Goal: Use online tool/utility: Utilize a website feature to perform a specific function

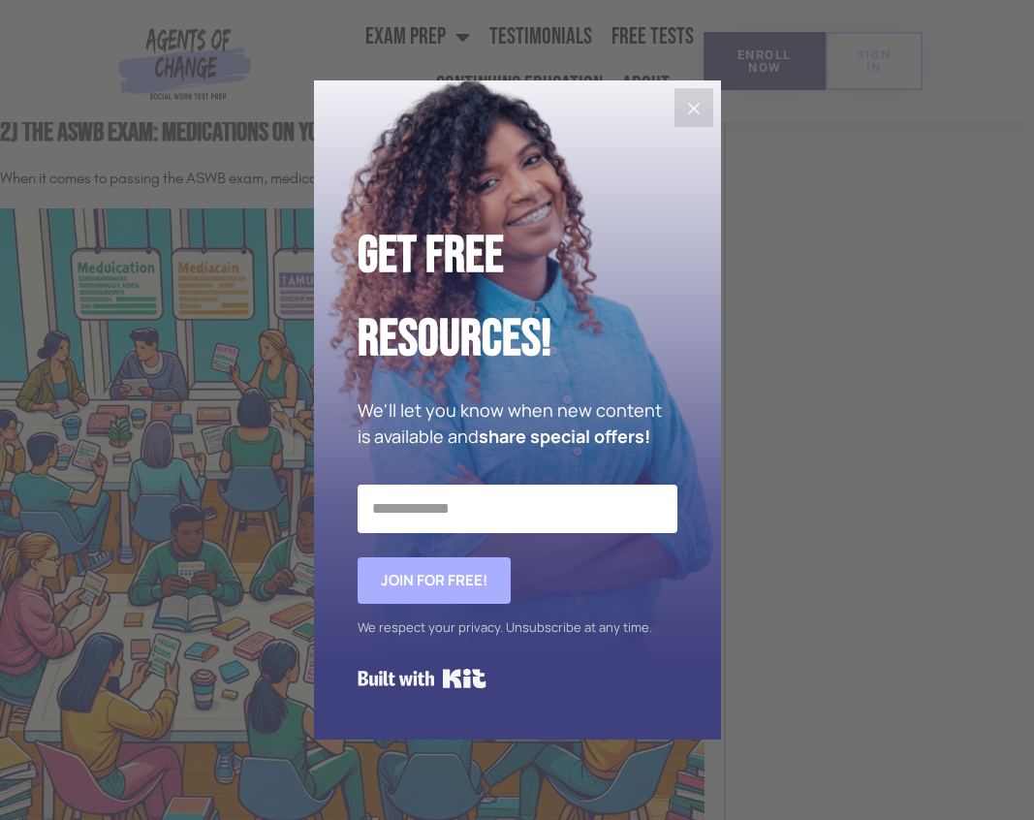
scroll to position [2287, 0]
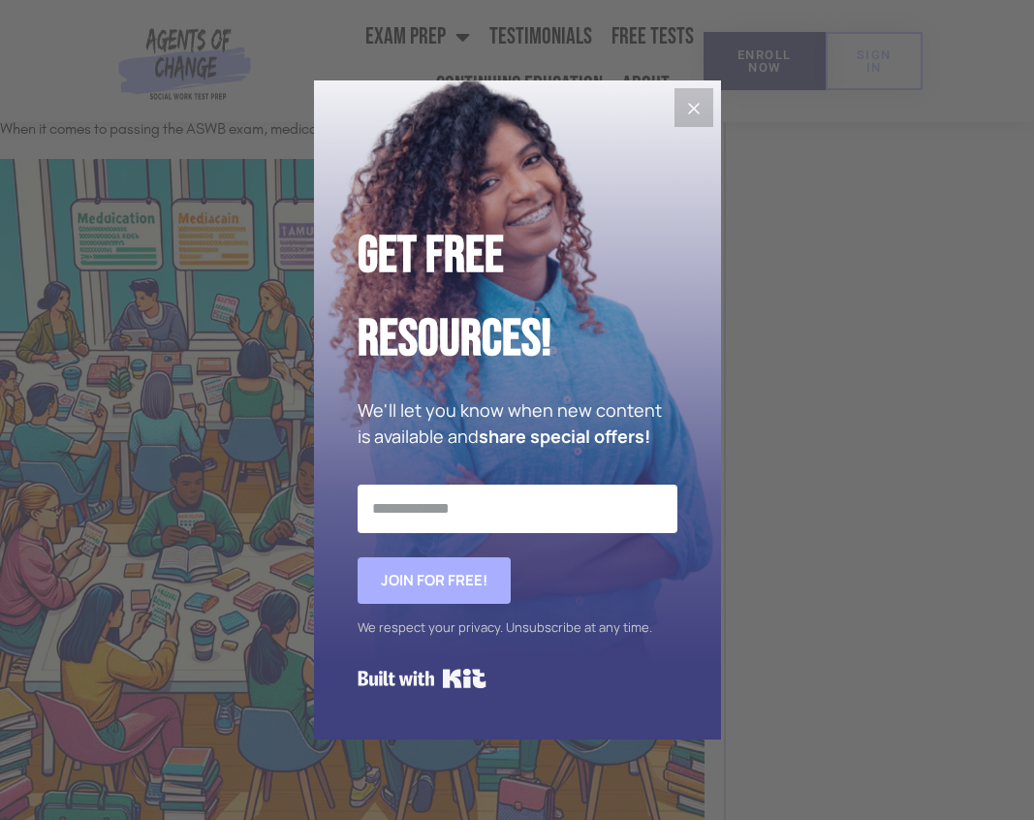
click at [703, 96] on button "Close" at bounding box center [693, 107] width 39 height 39
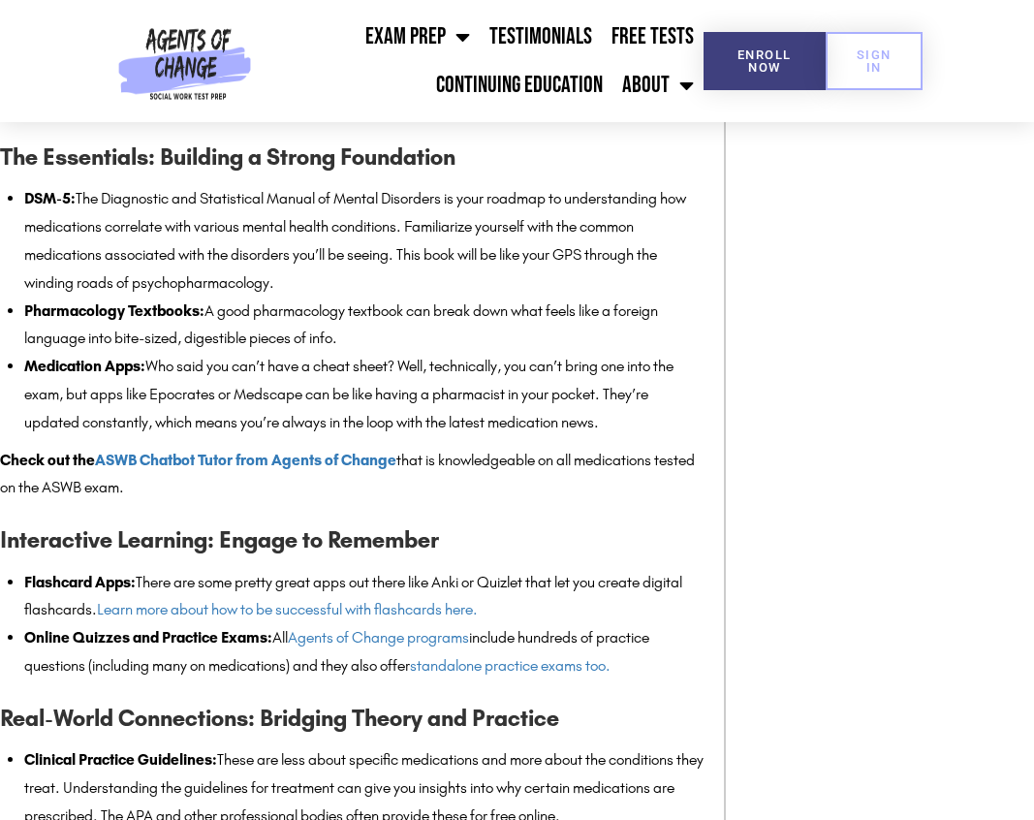
scroll to position [4573, 0]
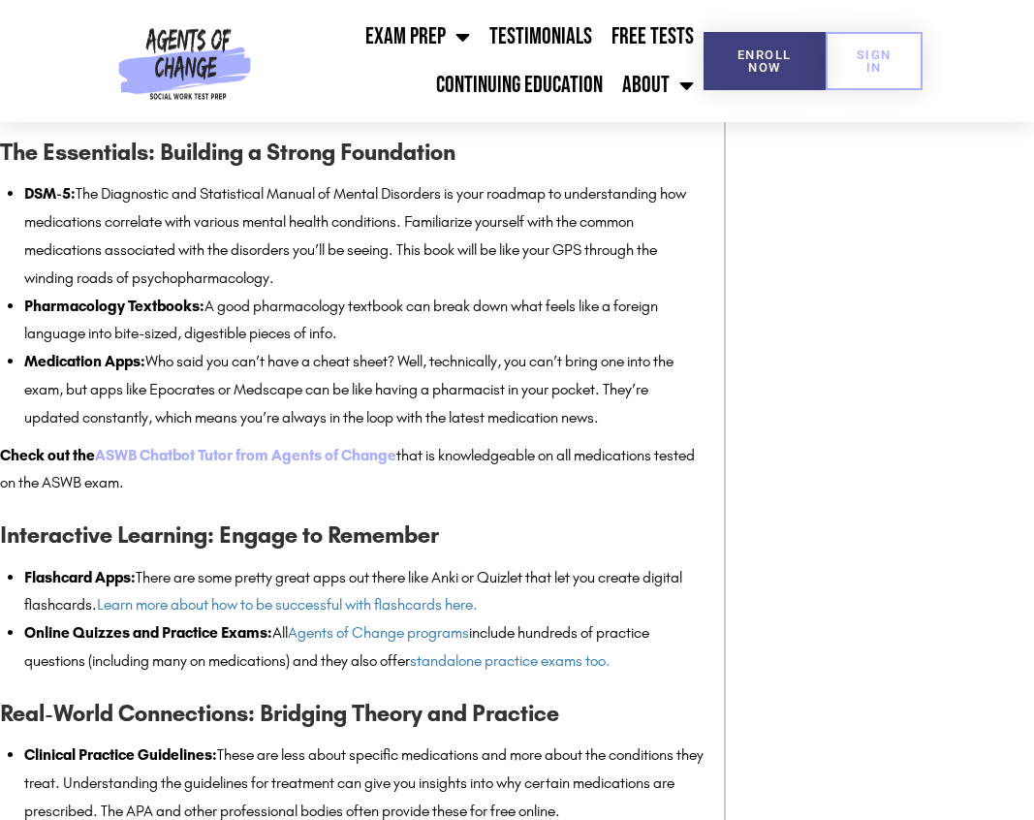
click at [269, 464] on link "ASWB Chatbot Tutor from Agents of Change" at bounding box center [245, 455] width 301 height 18
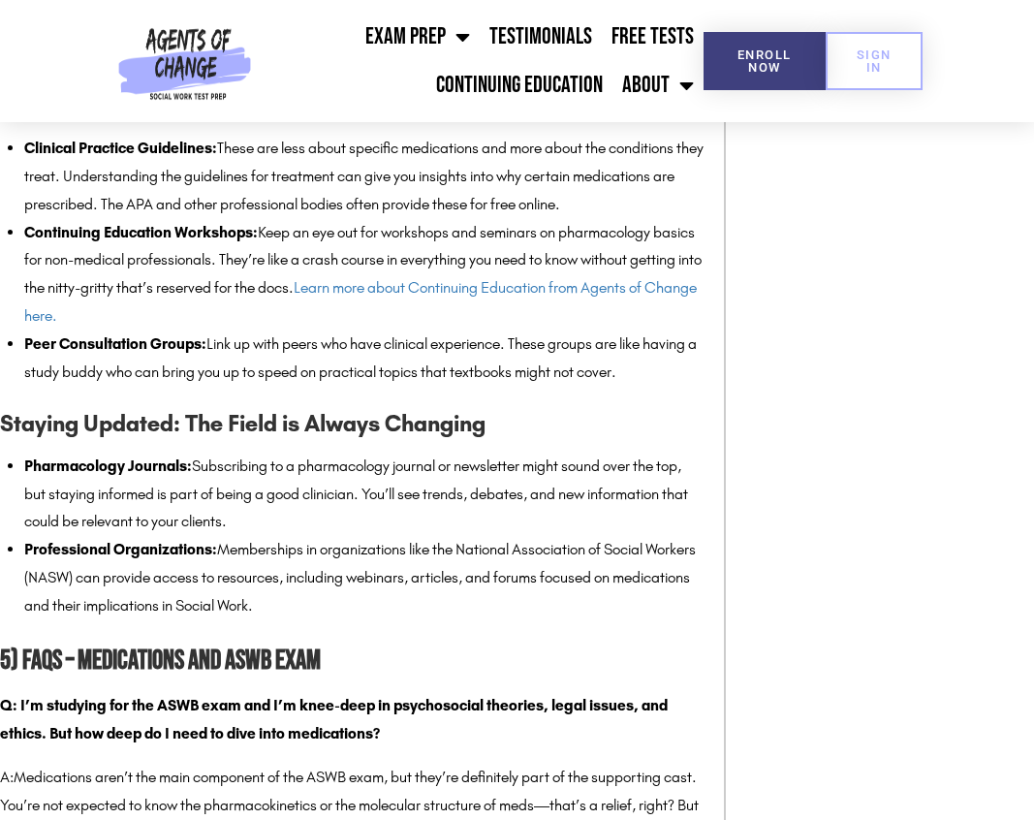
scroll to position [5181, 0]
